Goal: Task Accomplishment & Management: Manage account settings

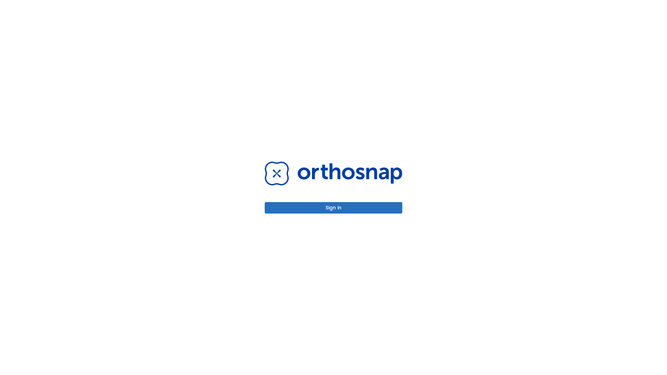
click at [333, 208] on button "Sign in" at bounding box center [333, 207] width 137 height 11
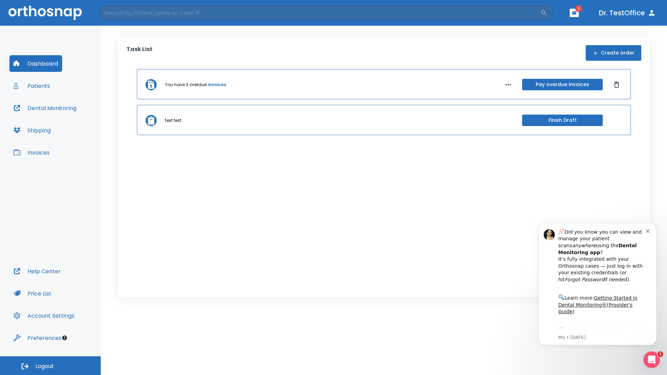
click at [50, 366] on span "Logout" at bounding box center [44, 366] width 18 height 8
